Goal: Navigation & Orientation: Find specific page/section

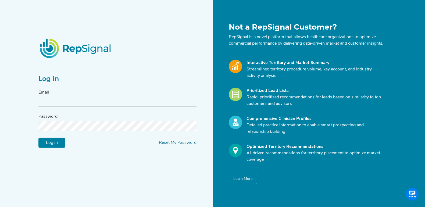
type input "[EMAIL_ADDRESS][DOMAIN_NAME]"
click at [58, 142] on input "Log in" at bounding box center [51, 143] width 27 height 10
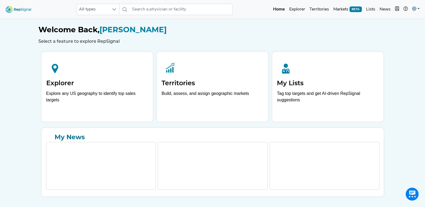
click at [420, 9] on link at bounding box center [416, 9] width 12 height 11
click at [403, 23] on link "My Account" at bounding box center [400, 23] width 42 height 11
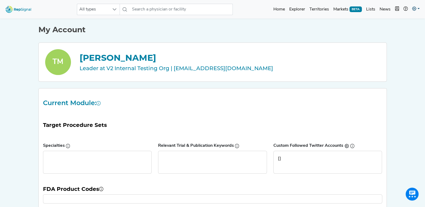
click at [416, 5] on link at bounding box center [416, 9] width 12 height 11
click at [391, 32] on link "Admin" at bounding box center [400, 34] width 42 height 11
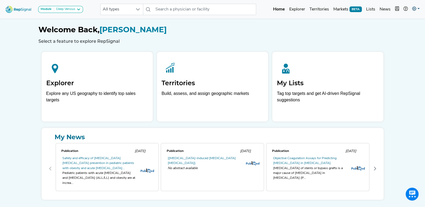
click at [412, 8] on icon at bounding box center [414, 8] width 4 height 4
click at [390, 34] on link "Admin" at bounding box center [400, 34] width 42 height 11
